Goal: Task Accomplishment & Management: Manage account settings

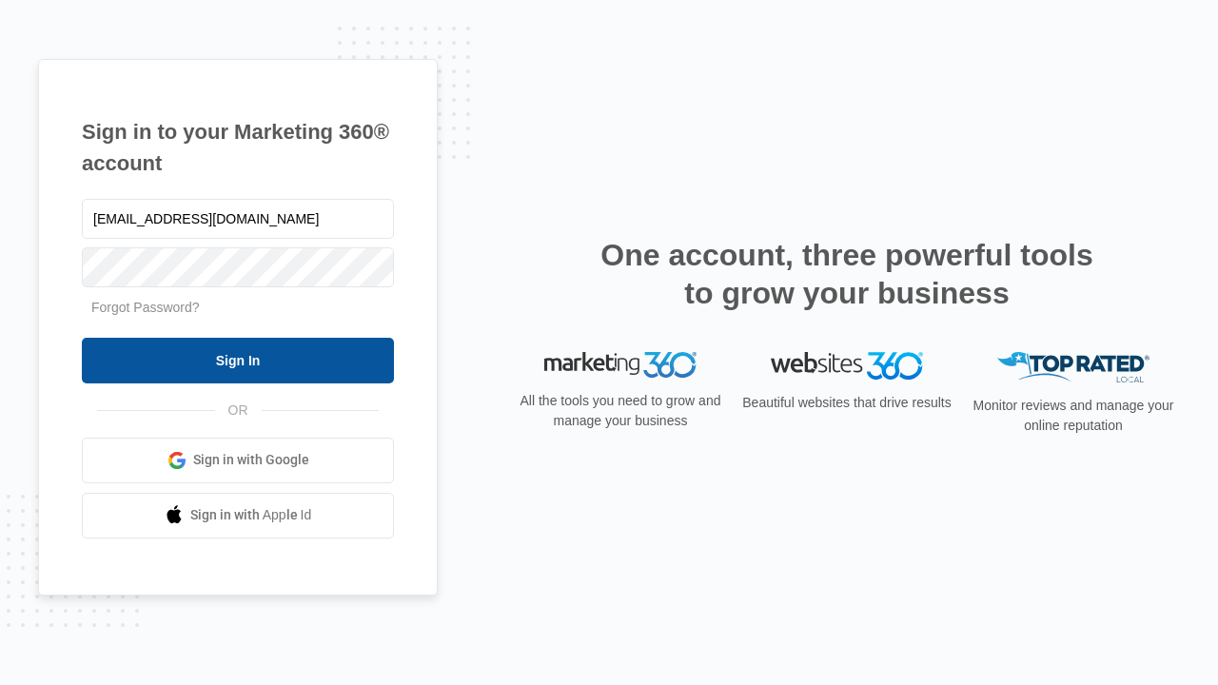
click at [238, 360] on input "Sign In" at bounding box center [238, 361] width 312 height 46
